Goal: Information Seeking & Learning: Learn about a topic

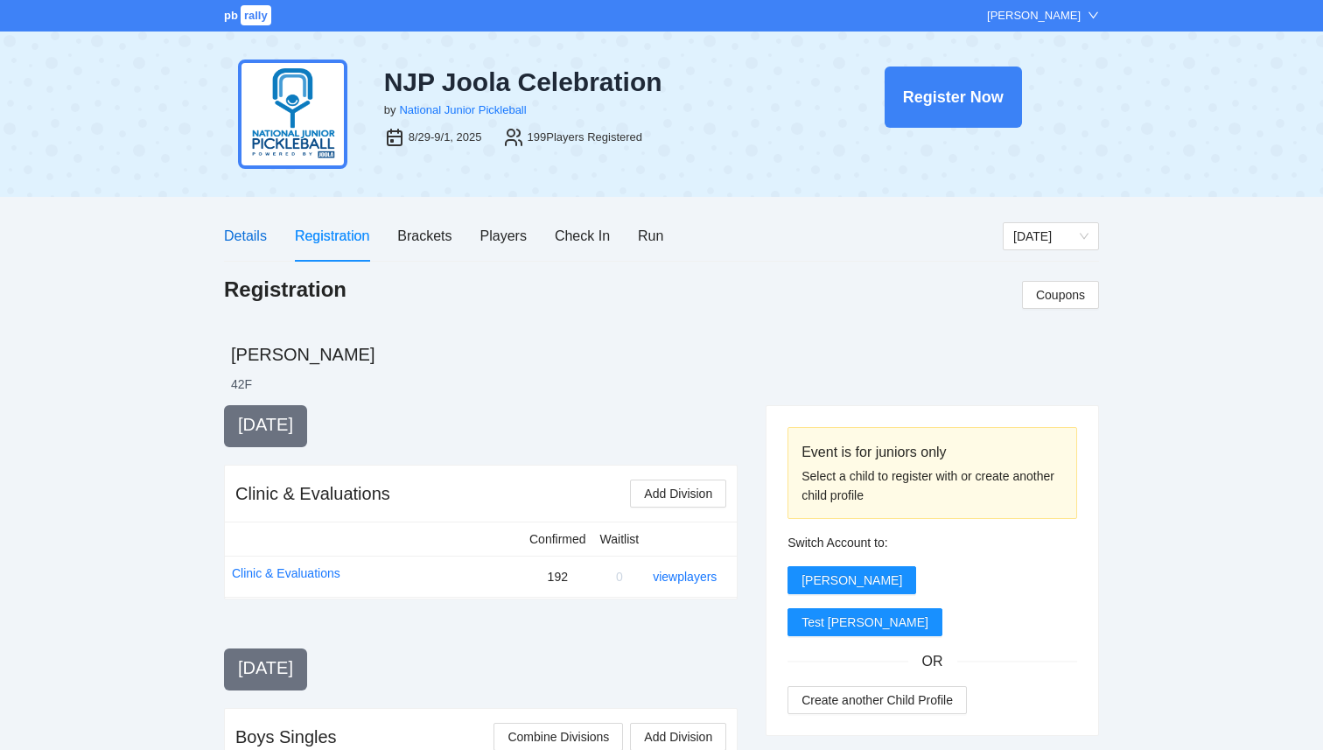
click at [247, 238] on div "Details" at bounding box center [245, 236] width 43 height 22
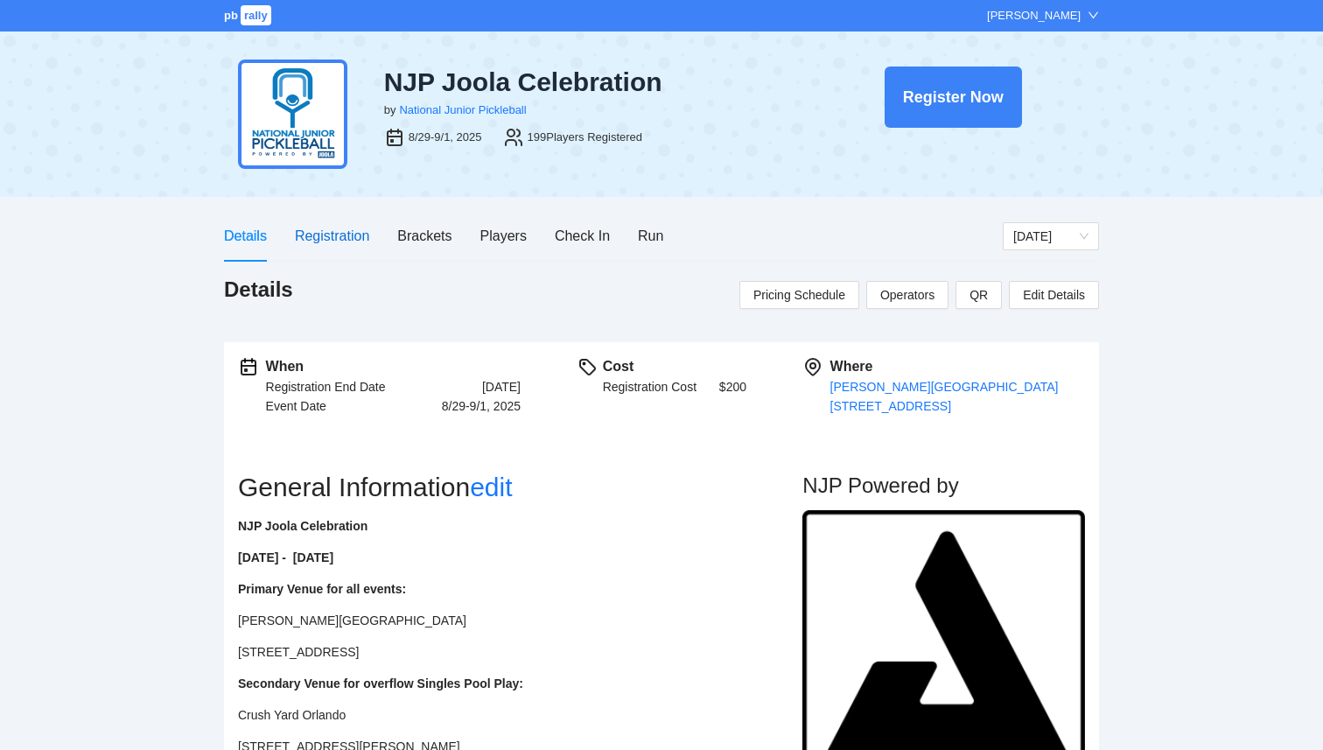
click at [329, 241] on div "Registration" at bounding box center [332, 236] width 74 height 22
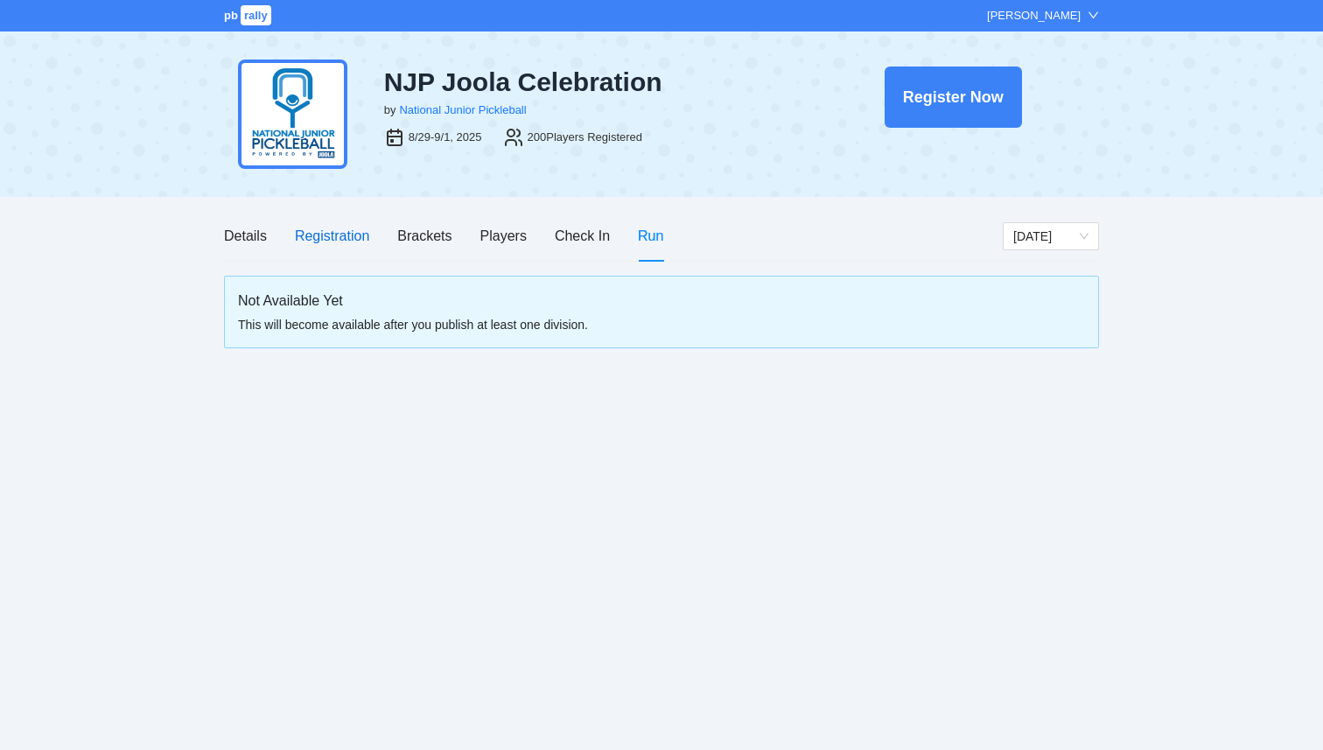
click at [320, 236] on div "Registration" at bounding box center [332, 236] width 74 height 22
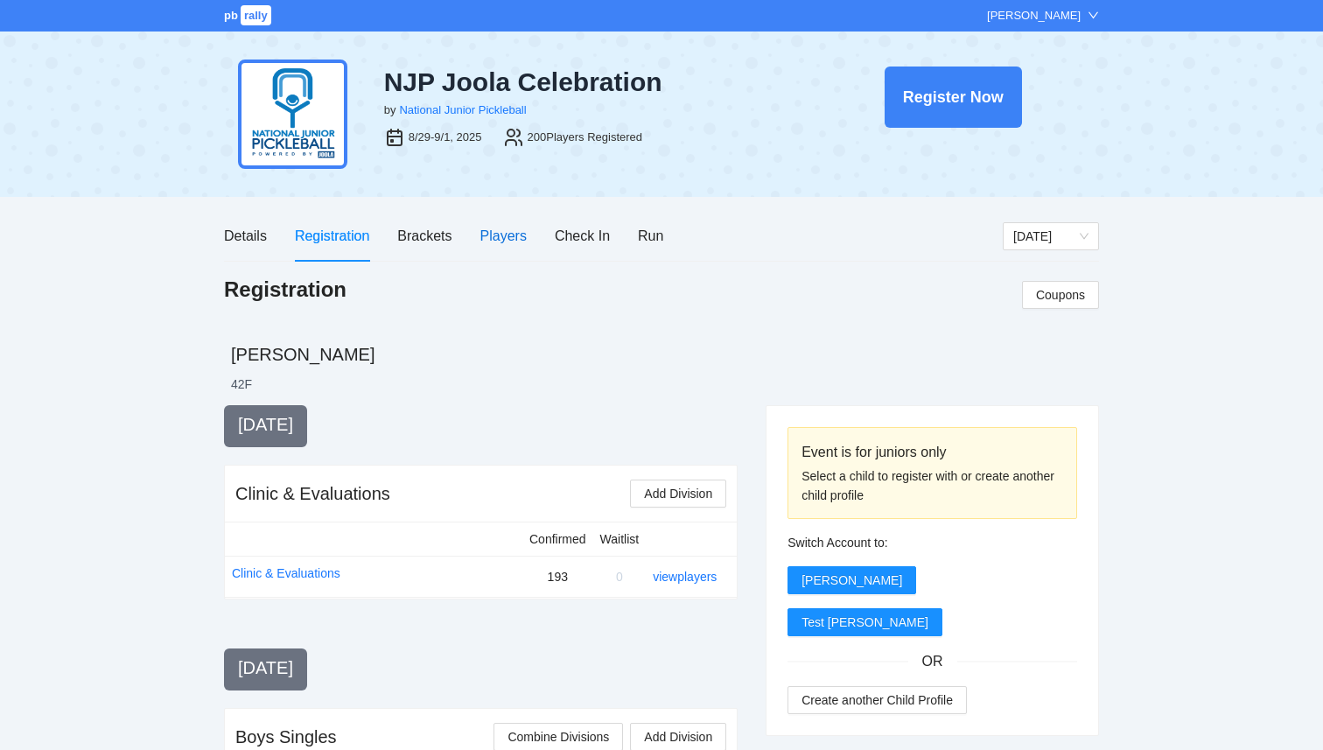
click at [500, 235] on div "Players" at bounding box center [503, 236] width 46 height 22
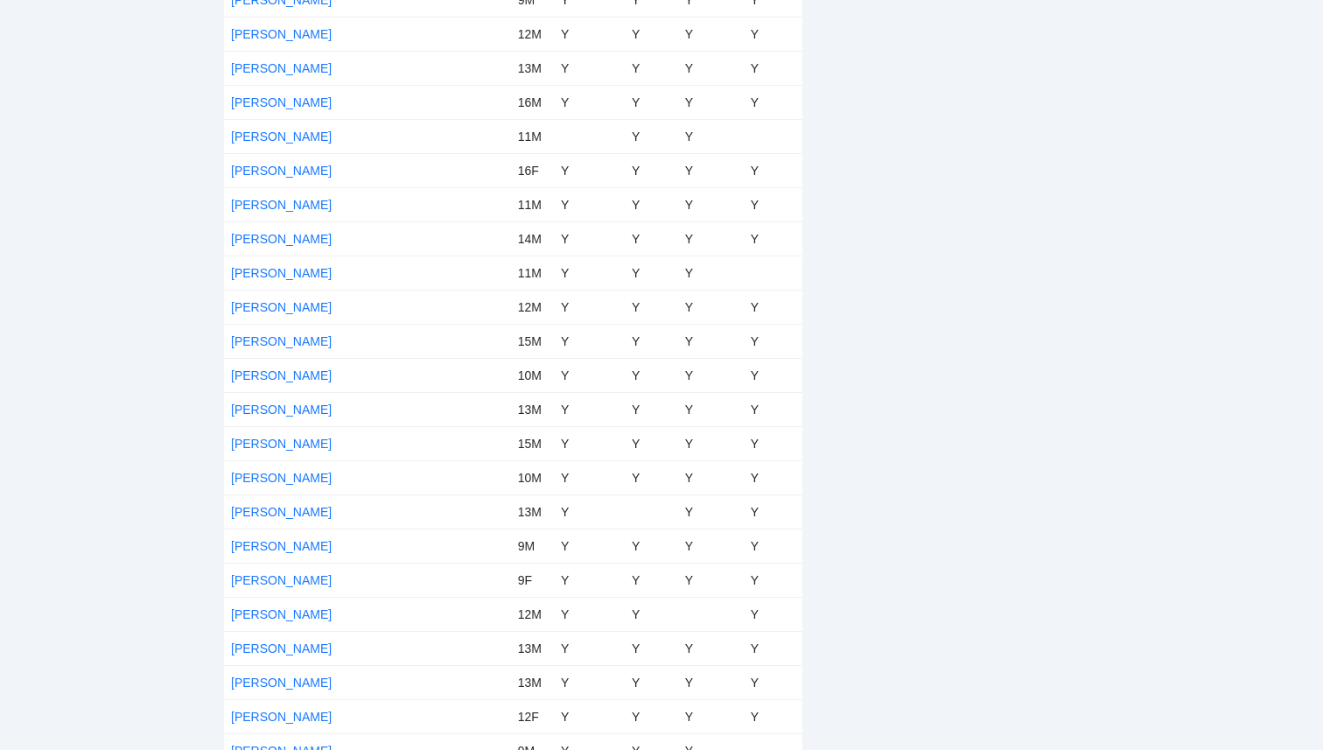
scroll to position [1382, 0]
click at [253, 374] on link "[PERSON_NAME]" at bounding box center [281, 375] width 101 height 14
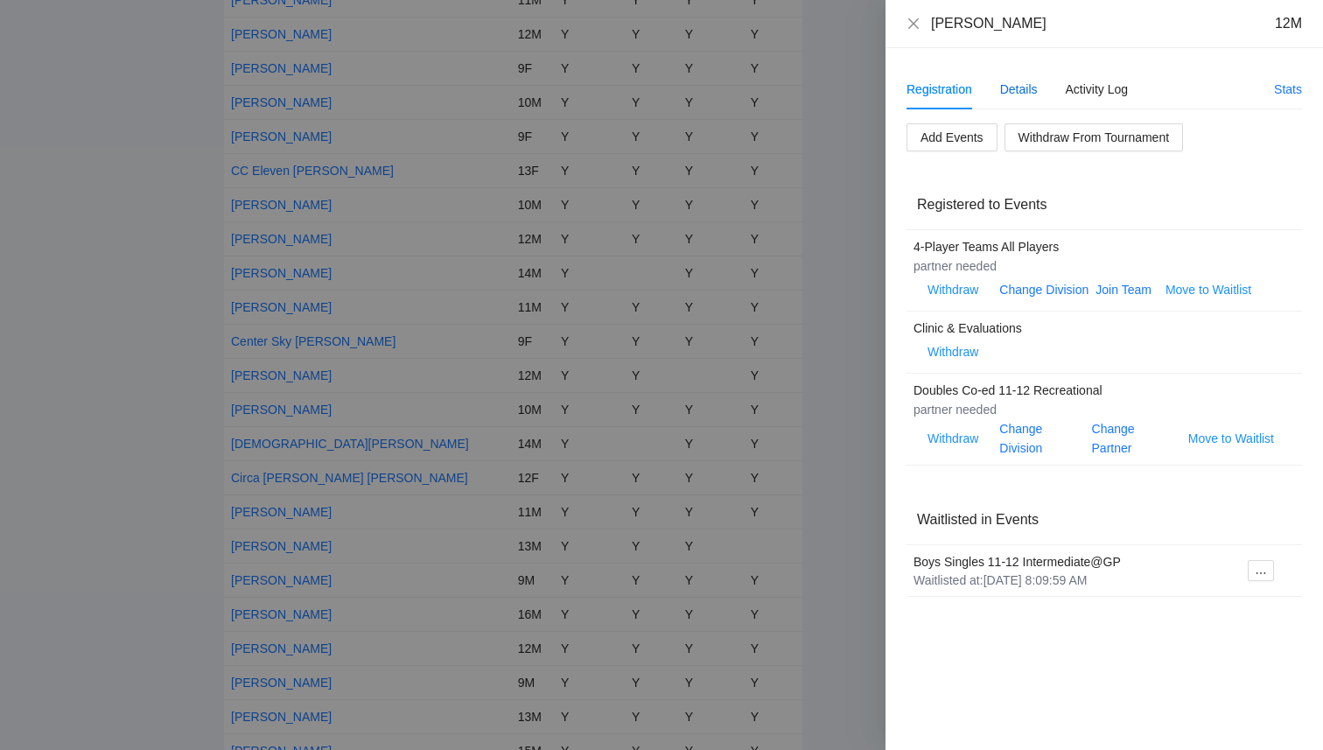
click at [1018, 87] on div "Details" at bounding box center [1019, 89] width 38 height 19
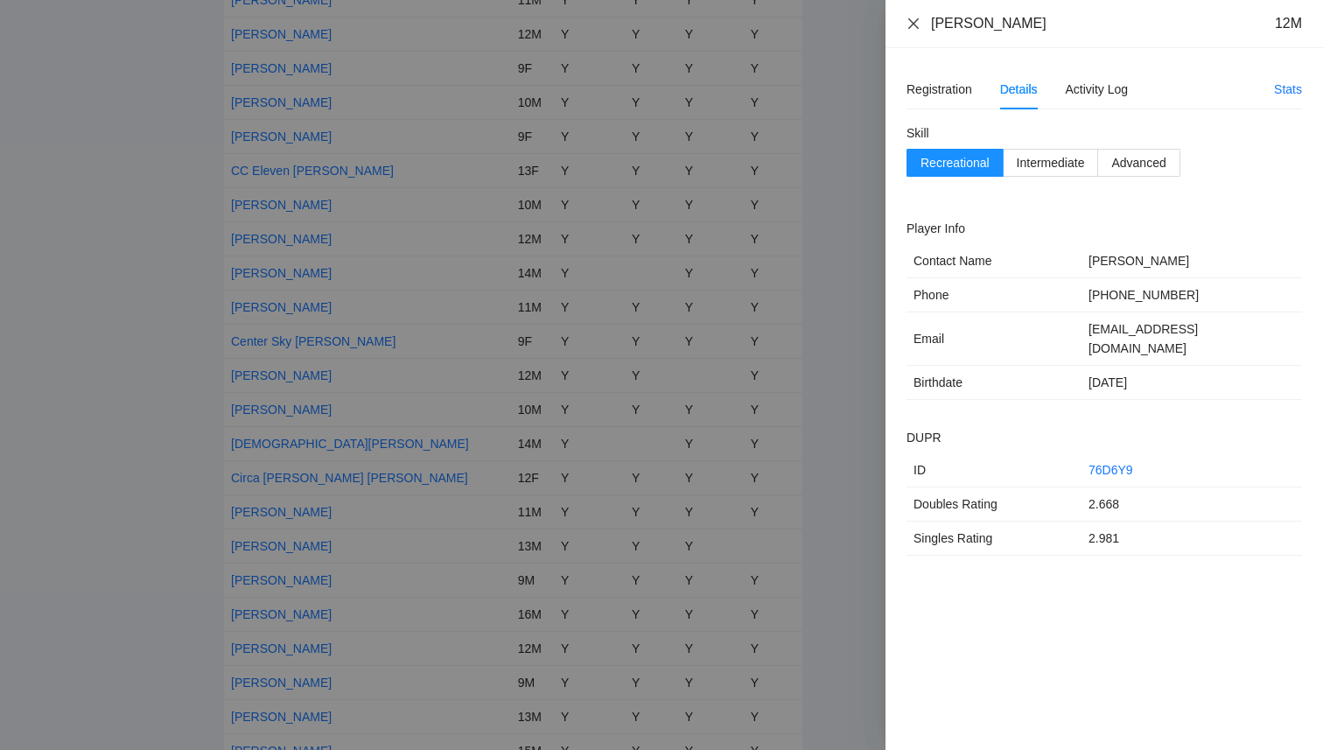
click at [913, 24] on icon "close" at bounding box center [913, 22] width 10 height 10
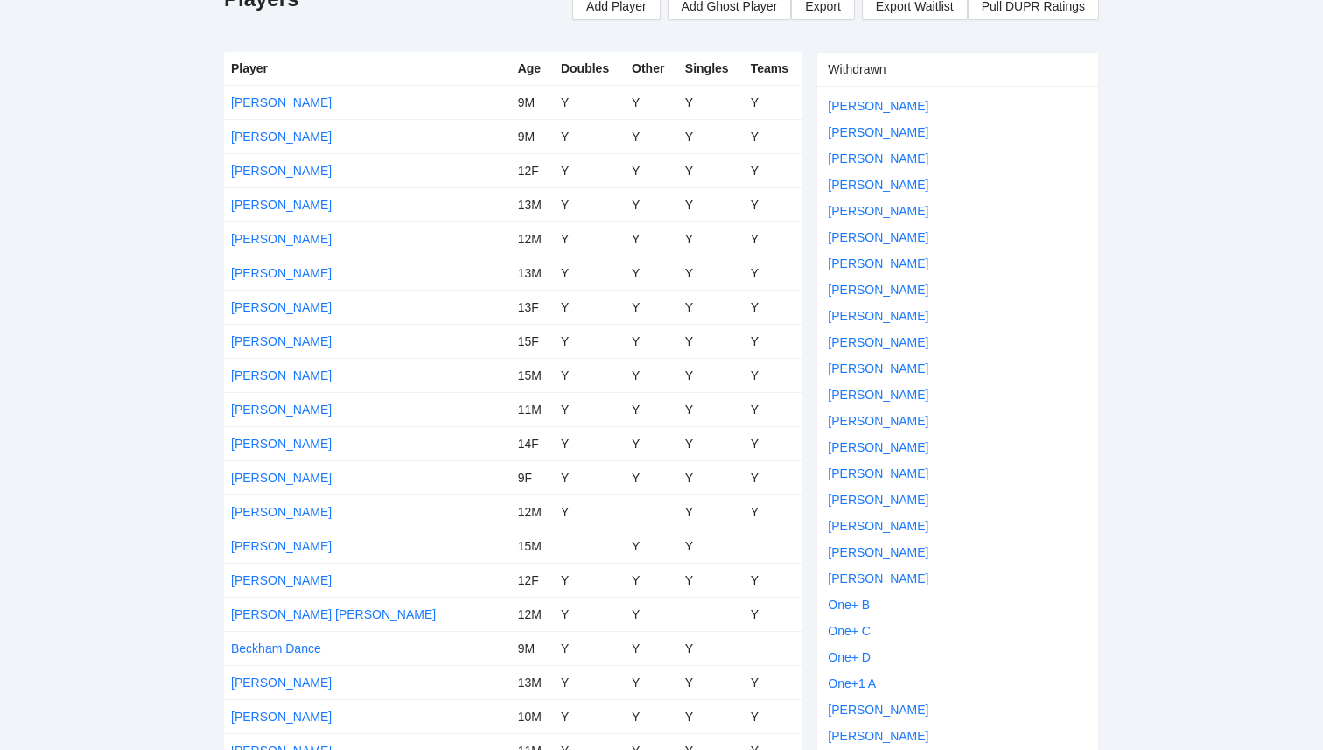
scroll to position [0, 0]
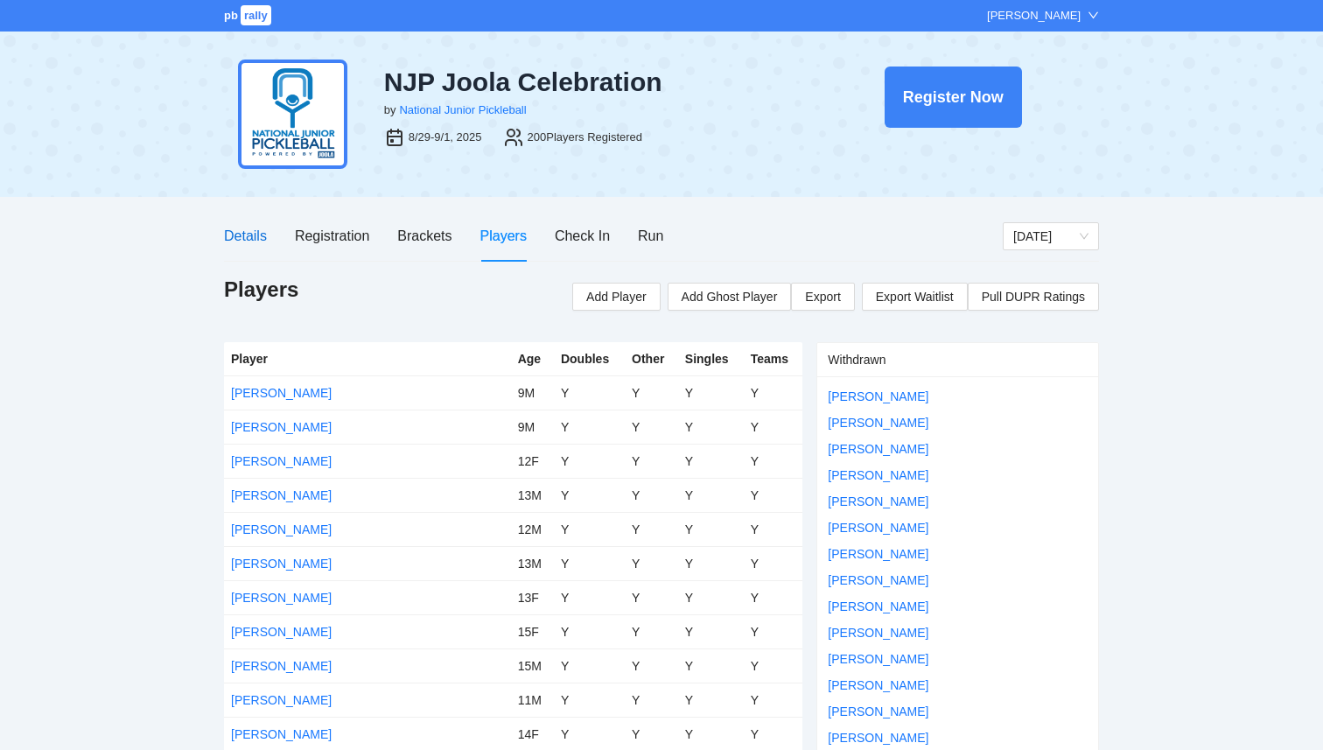
click at [246, 242] on div "Details" at bounding box center [245, 236] width 43 height 22
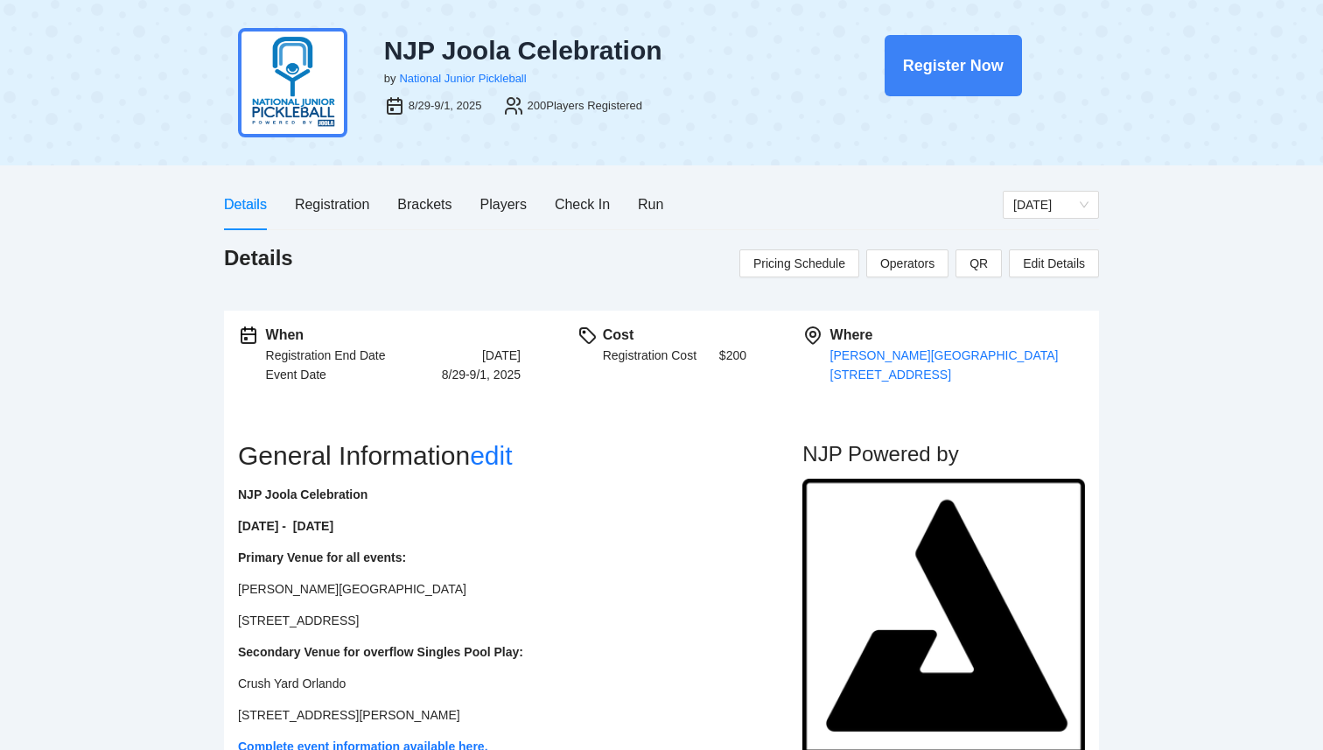
scroll to position [36, 0]
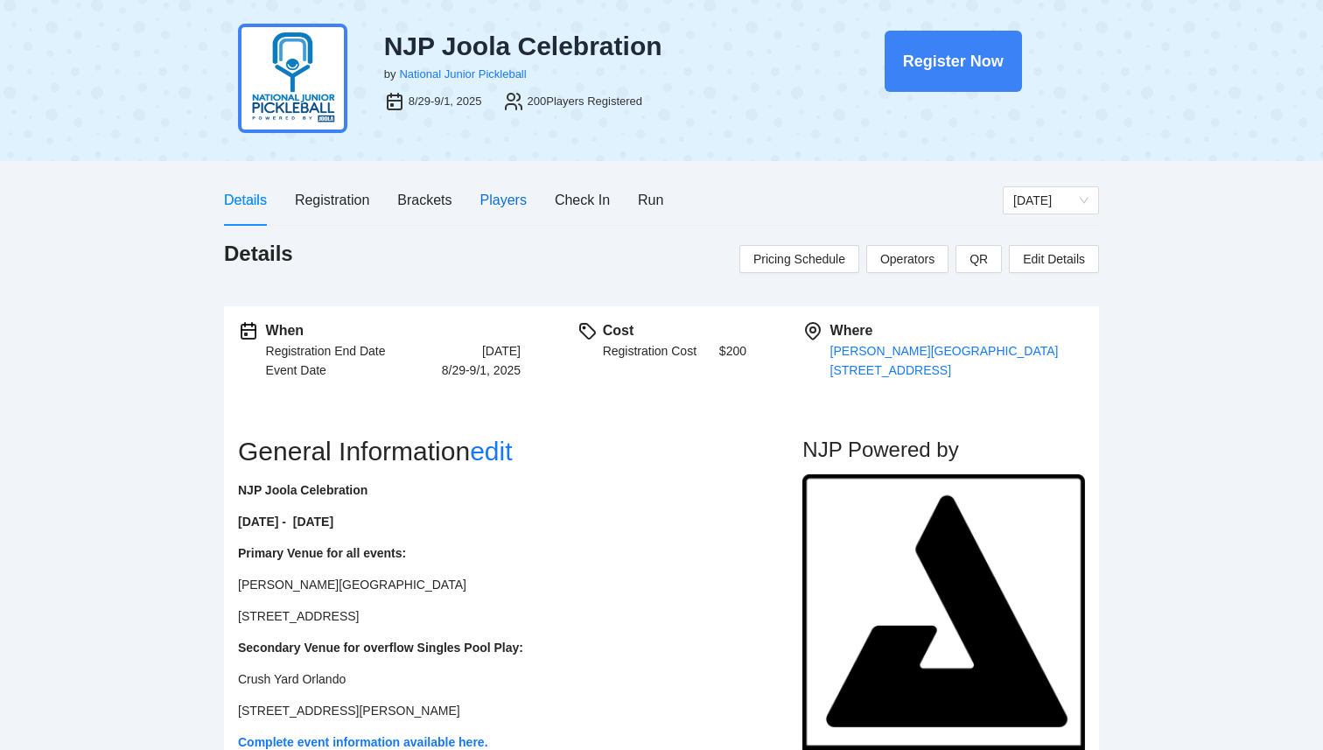
click at [513, 191] on div "Players" at bounding box center [503, 200] width 46 height 22
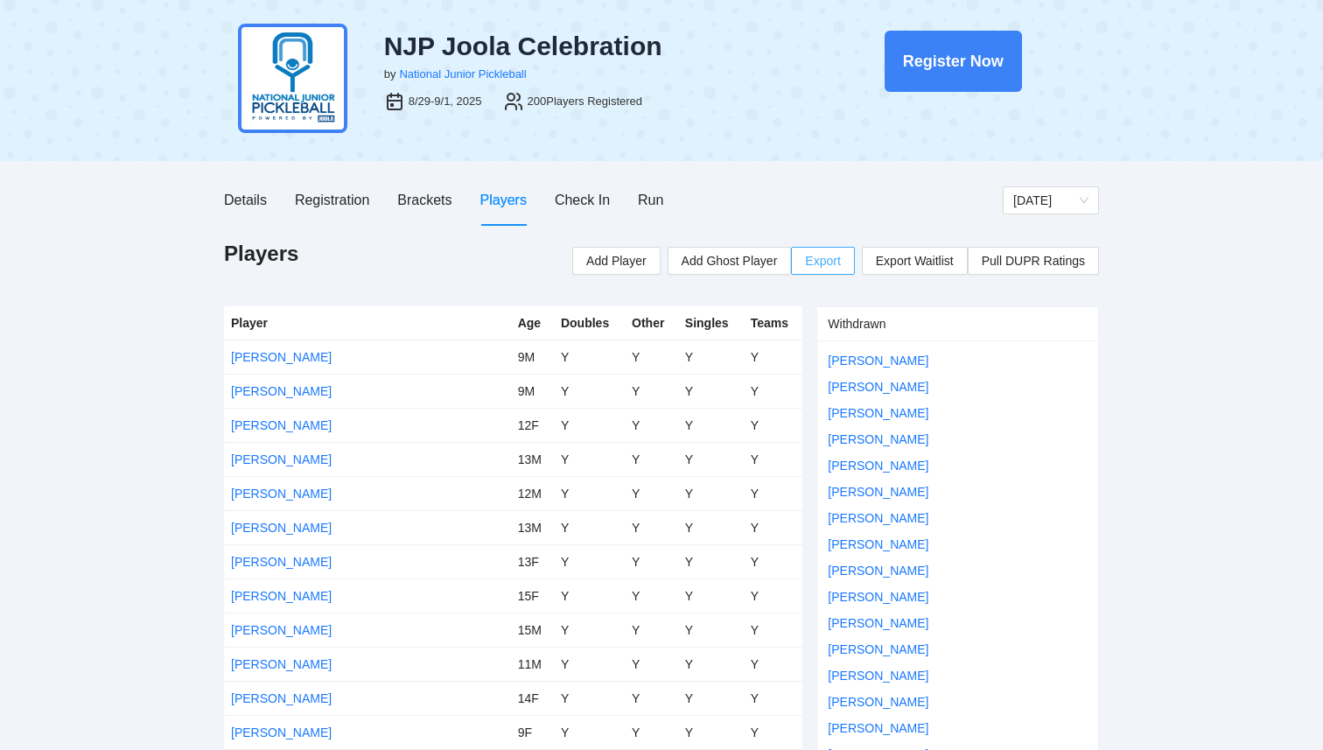
click at [835, 266] on span "Export" at bounding box center [822, 261] width 35 height 26
